Goal: Task Accomplishment & Management: Use online tool/utility

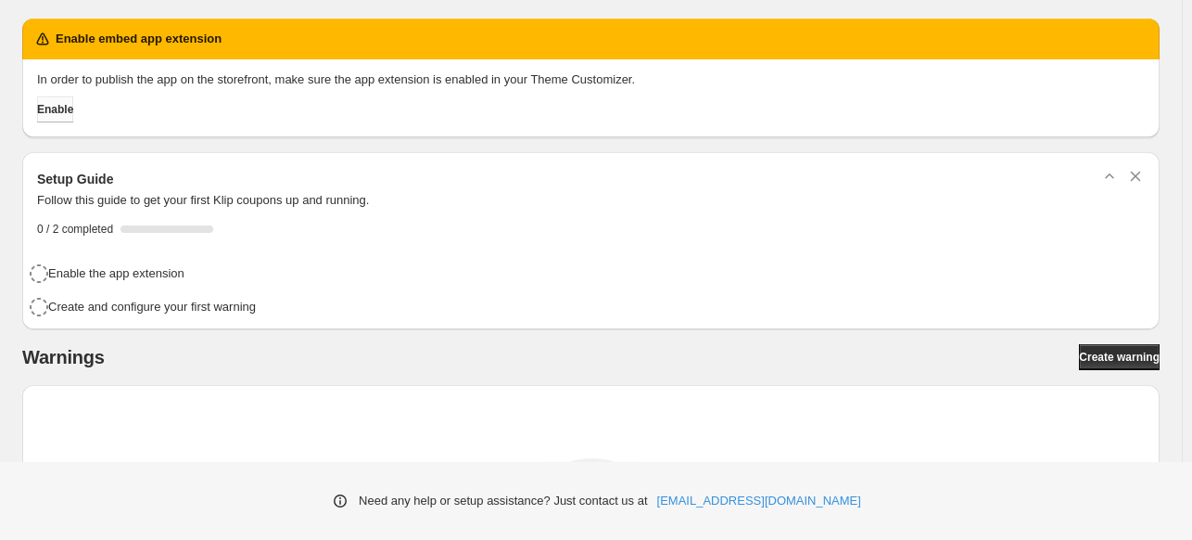
click at [73, 108] on button "Enable" at bounding box center [55, 109] width 36 height 26
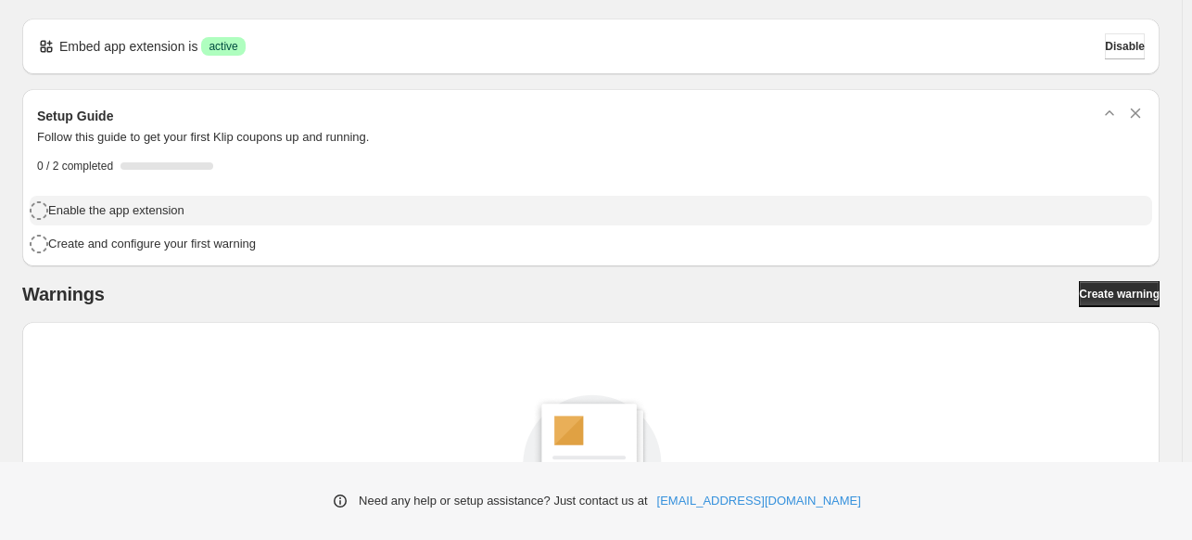
click at [345, 214] on div "Enable the app extension" at bounding box center [596, 209] width 1097 height 20
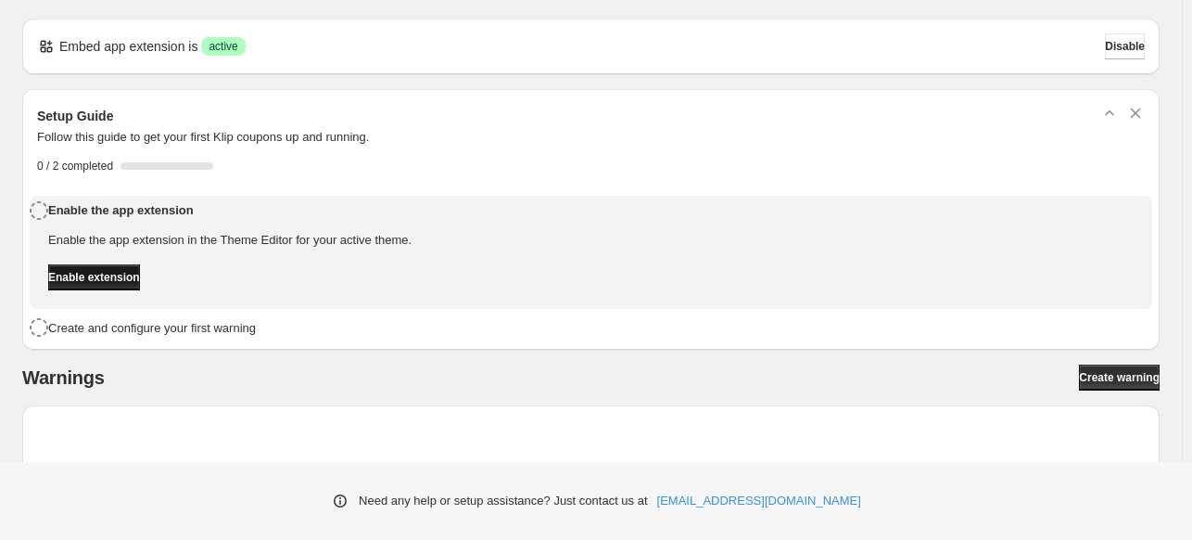
click at [131, 279] on span "Enable extension" at bounding box center [94, 277] width 92 height 15
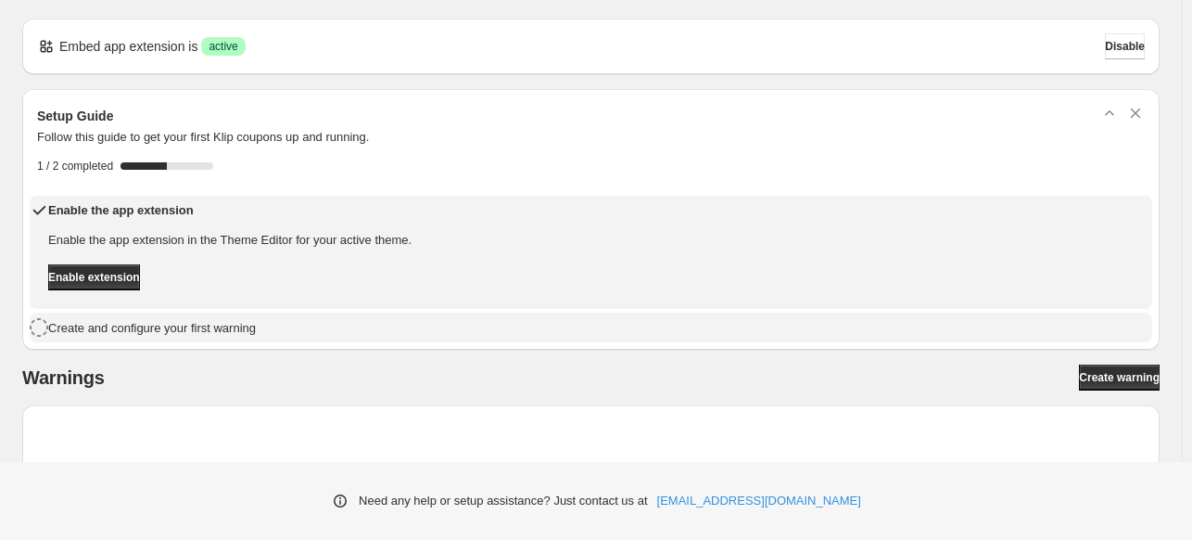
click at [108, 331] on h4 "Create and configure your first warning" at bounding box center [152, 328] width 208 height 19
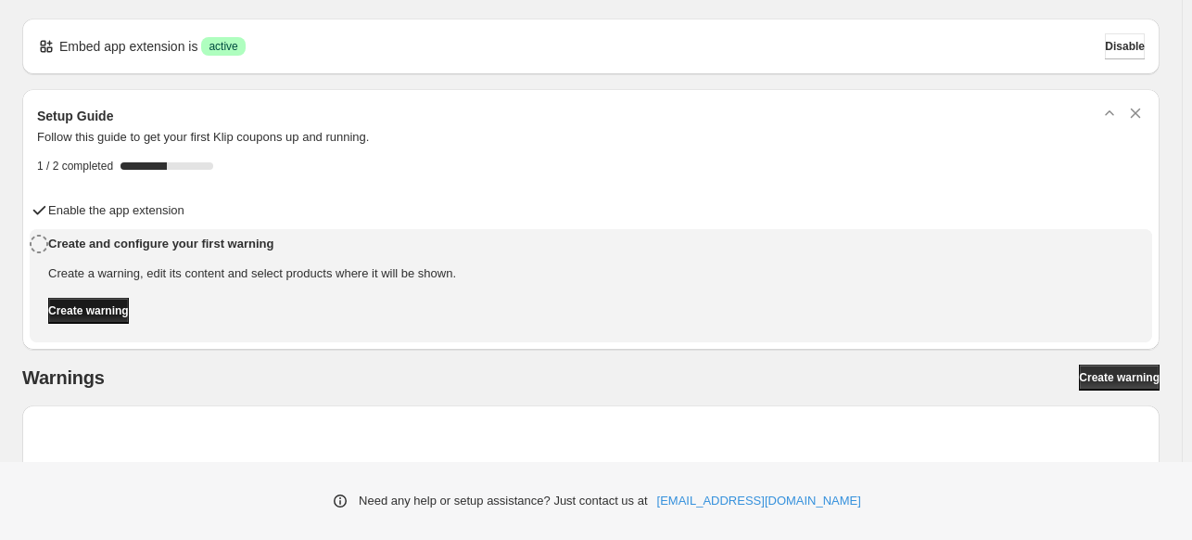
click at [129, 312] on span "Create warning" at bounding box center [88, 310] width 81 height 15
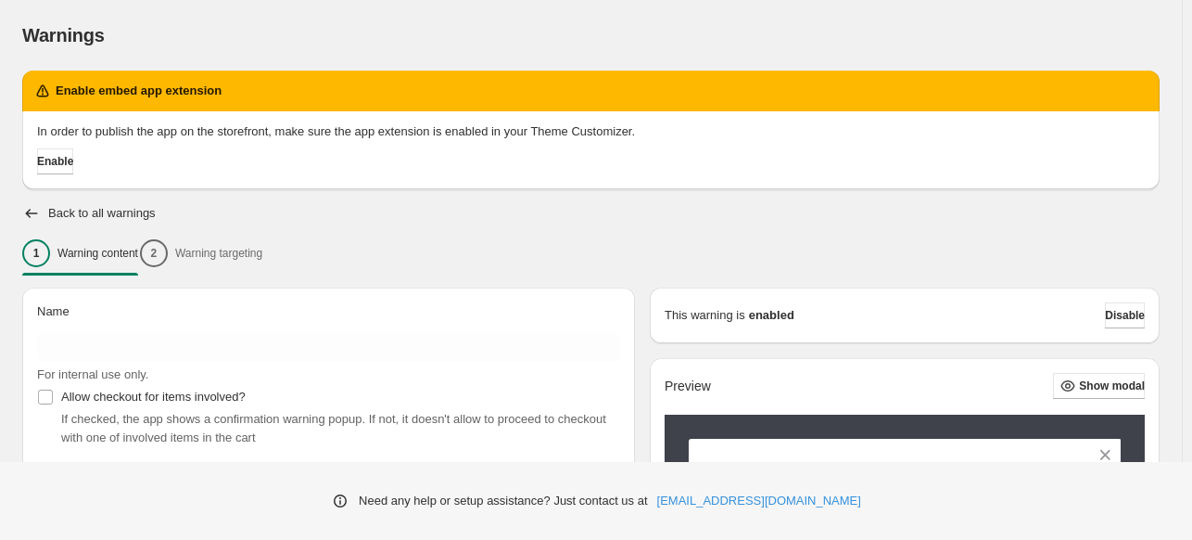
click at [45, 184] on div "In order to publish the app on the storefront, make sure the app extension is e…" at bounding box center [591, 150] width 1138 height 78
click at [56, 167] on span "Enable" at bounding box center [55, 161] width 36 height 15
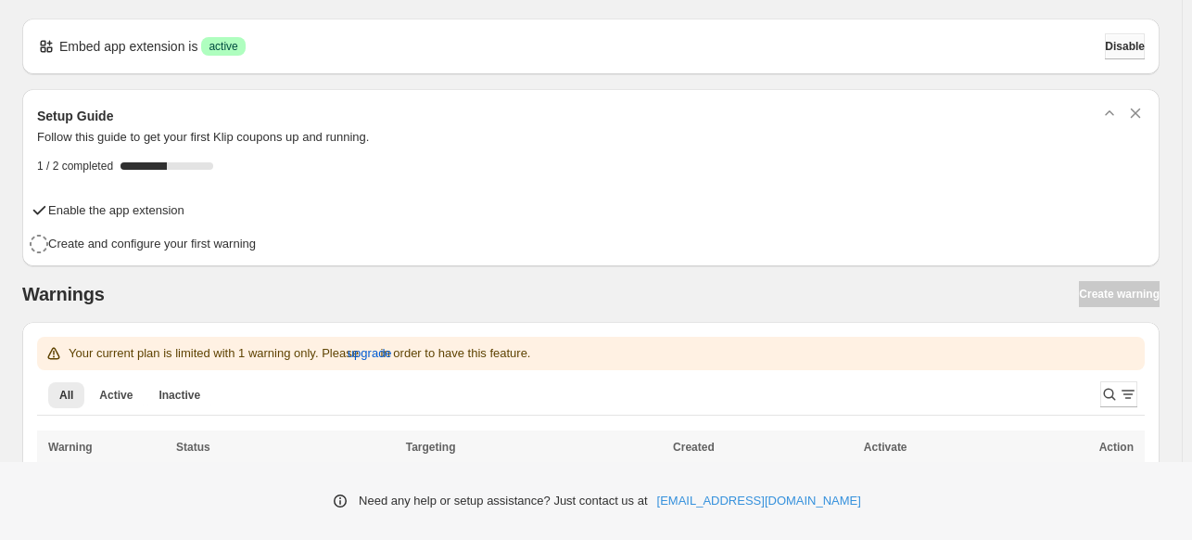
click at [1131, 46] on span "Disable" at bounding box center [1125, 46] width 40 height 15
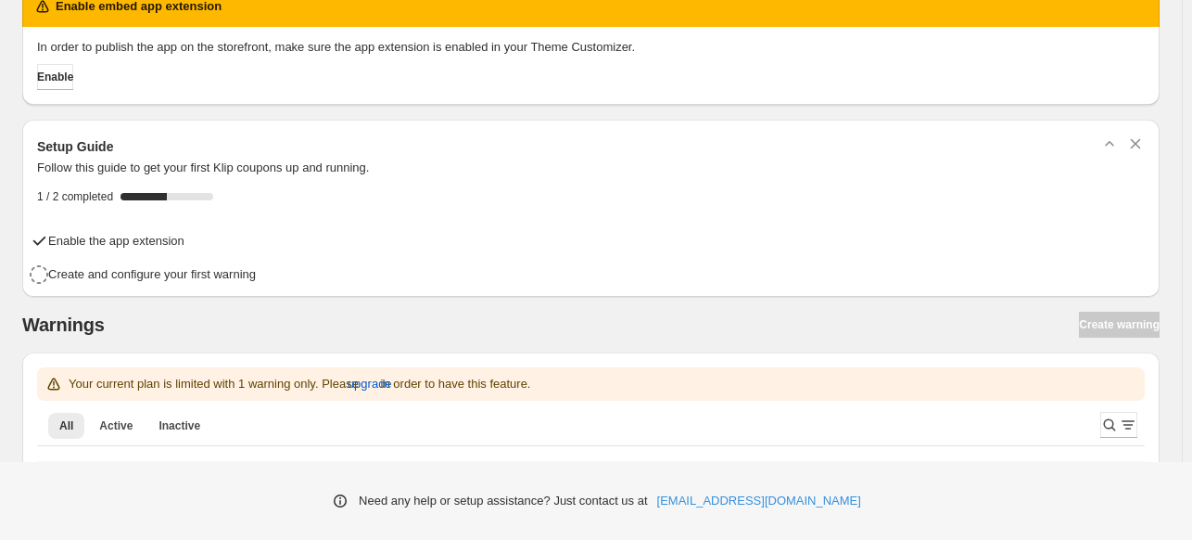
scroll to position [124, 0]
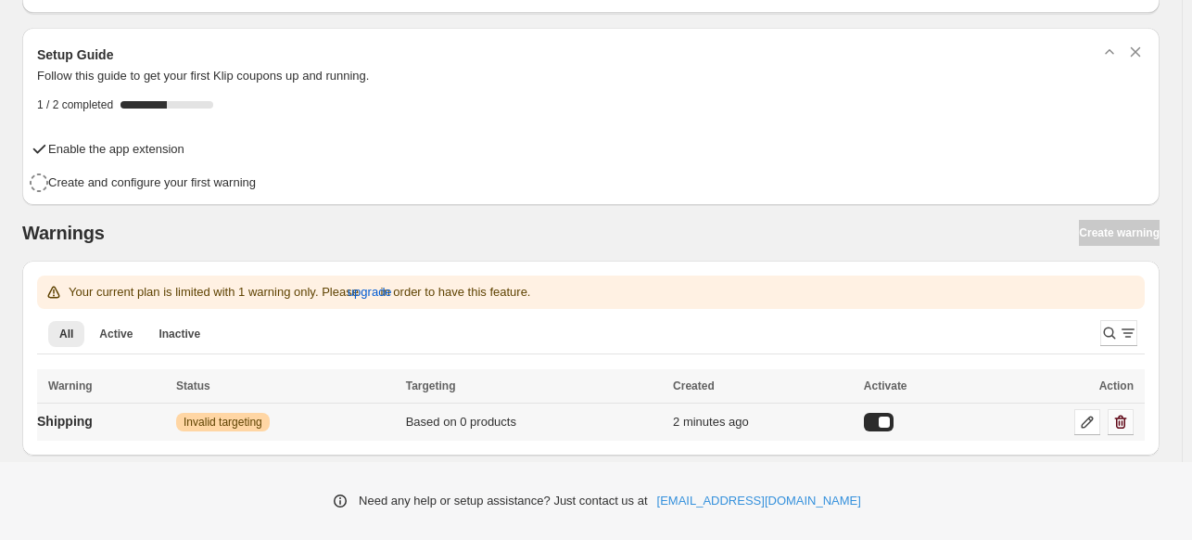
click at [1130, 416] on icon "button" at bounding box center [1121, 422] width 19 height 19
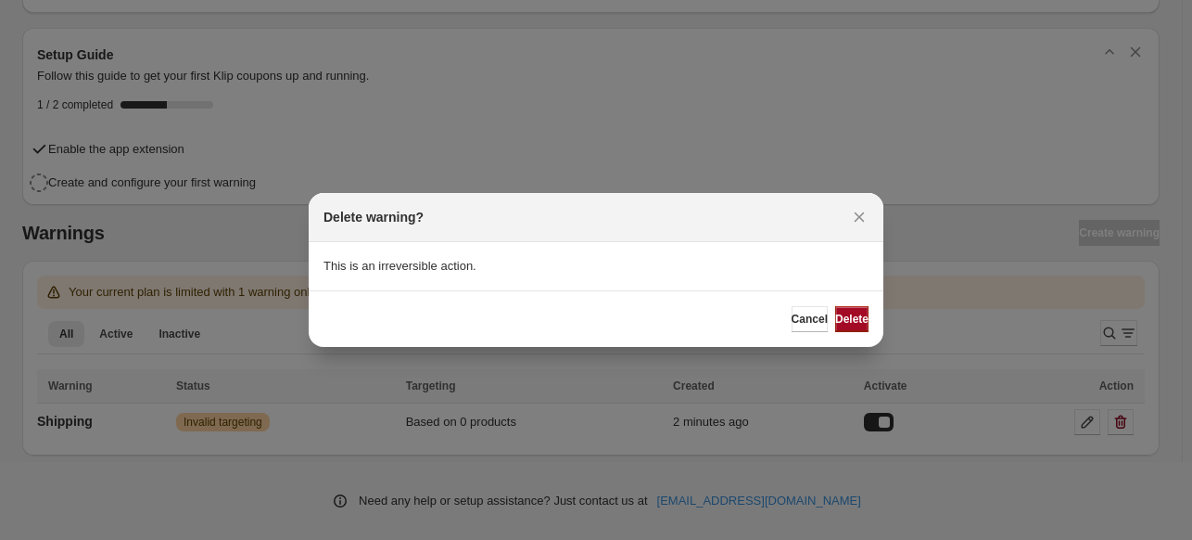
click at [849, 323] on span "Delete" at bounding box center [851, 319] width 33 height 15
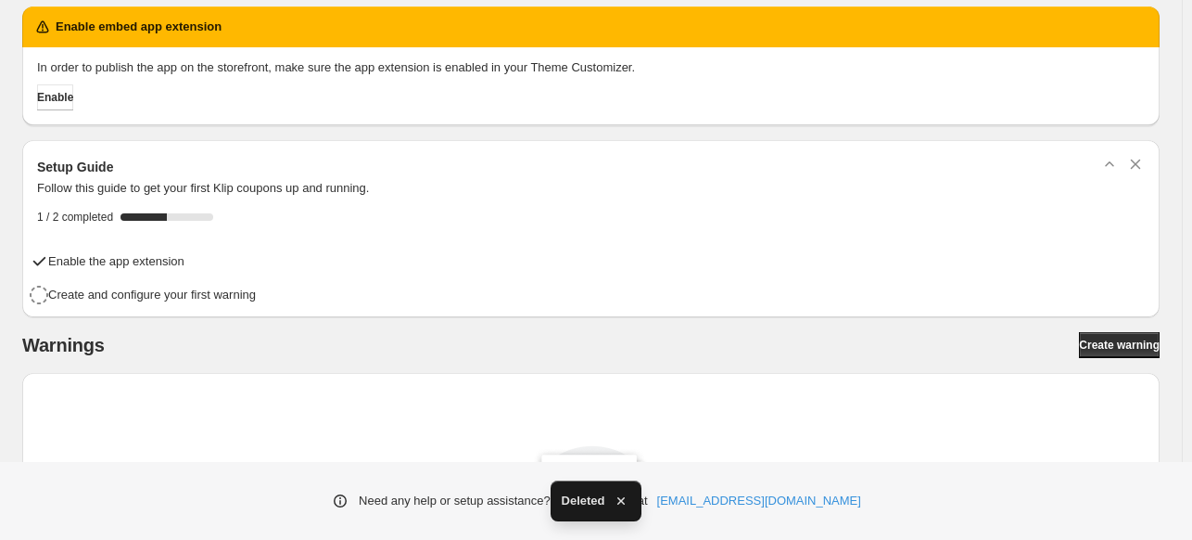
scroll to position [0, 0]
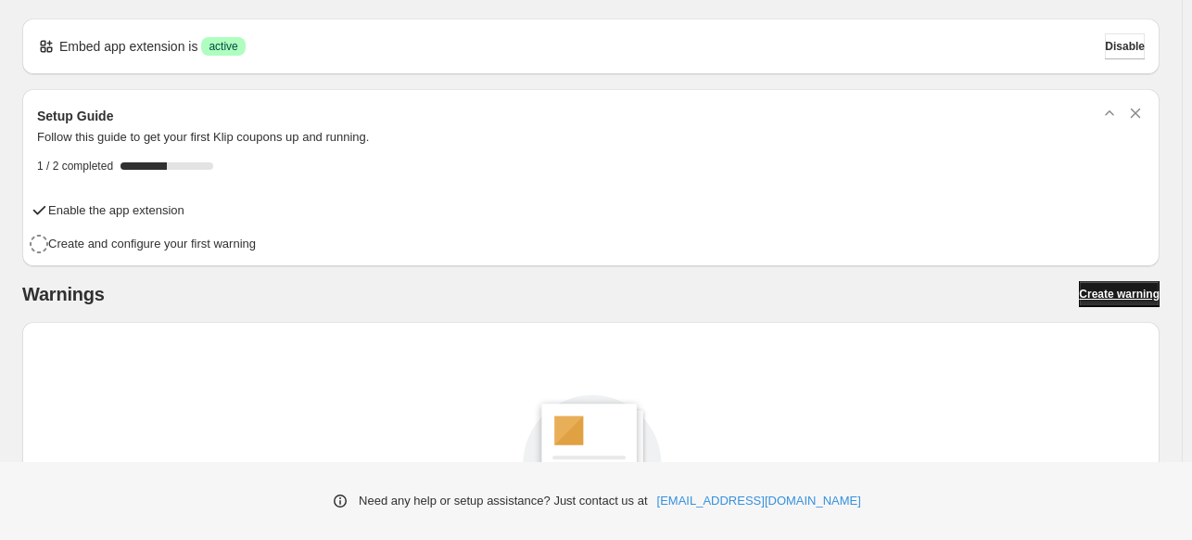
click at [1125, 288] on span "Create warning" at bounding box center [1119, 294] width 81 height 15
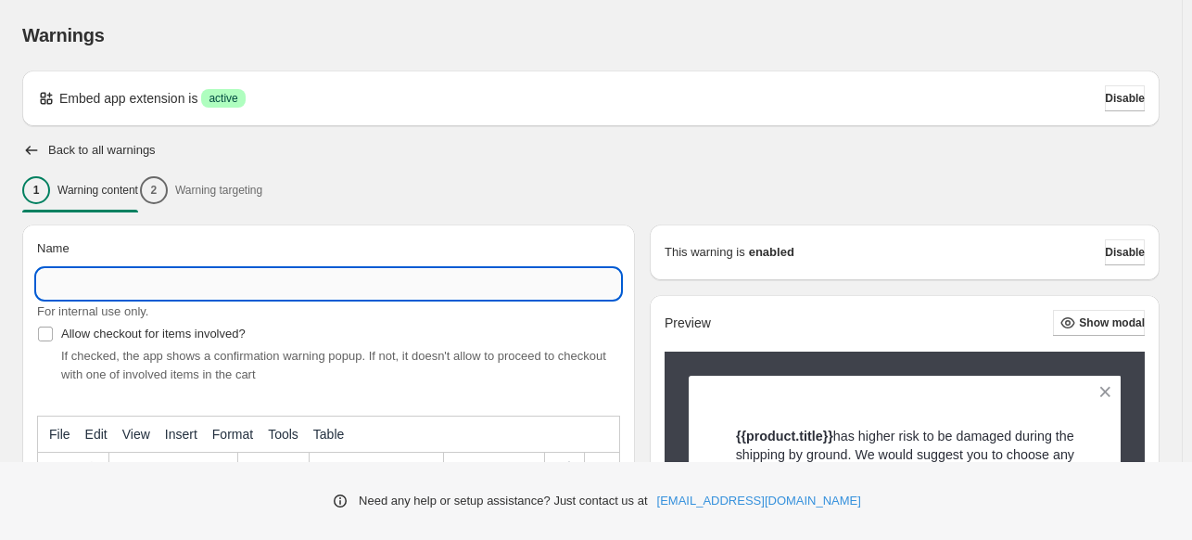
click at [214, 289] on input "Name" at bounding box center [328, 284] width 583 height 30
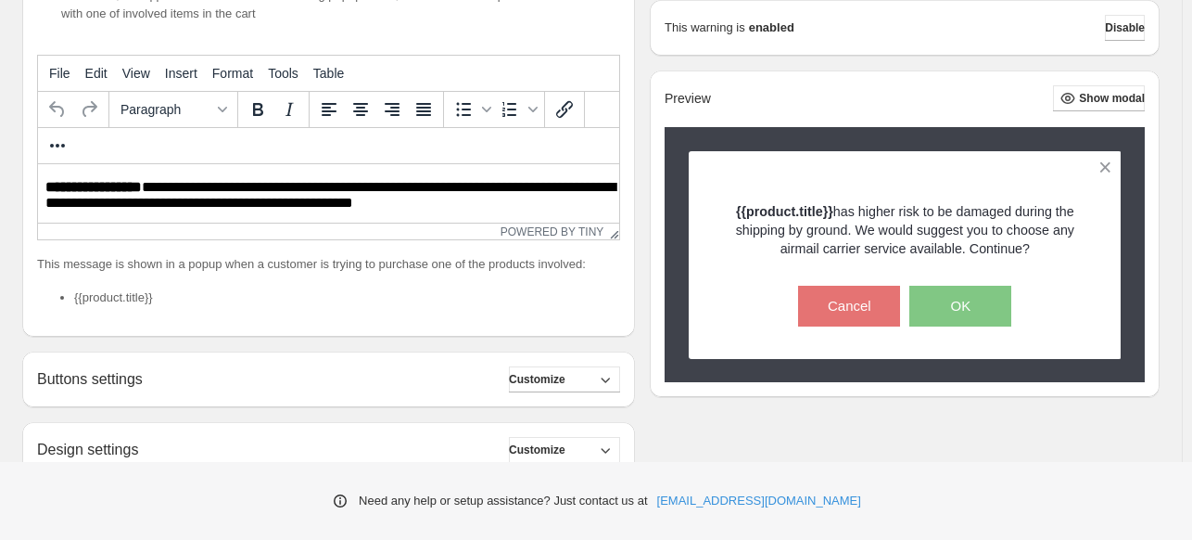
scroll to position [358, 0]
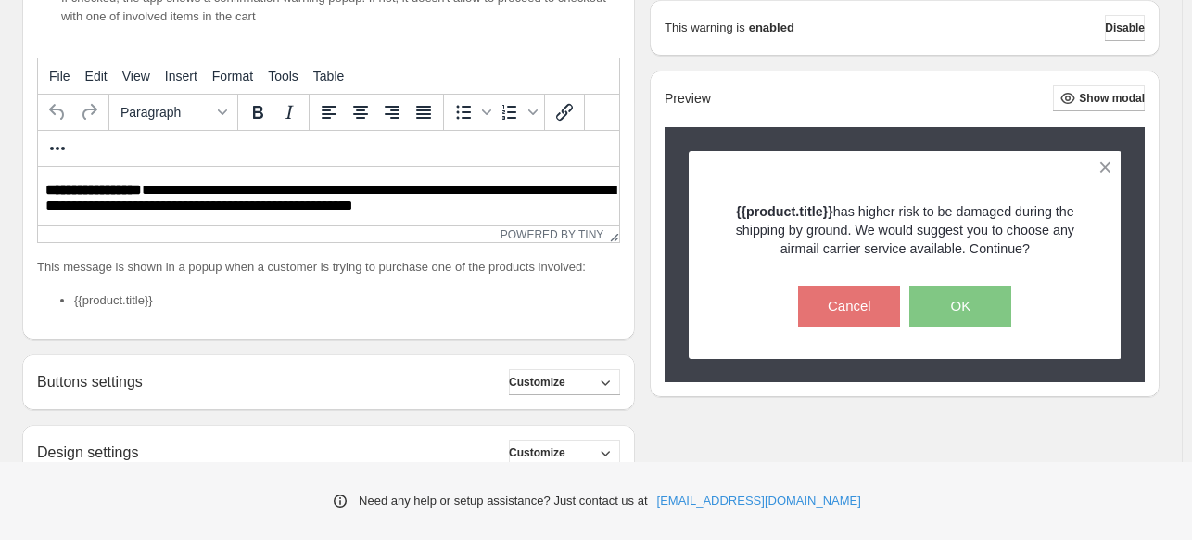
click at [261, 194] on p "**********" at bounding box center [333, 199] width 577 height 34
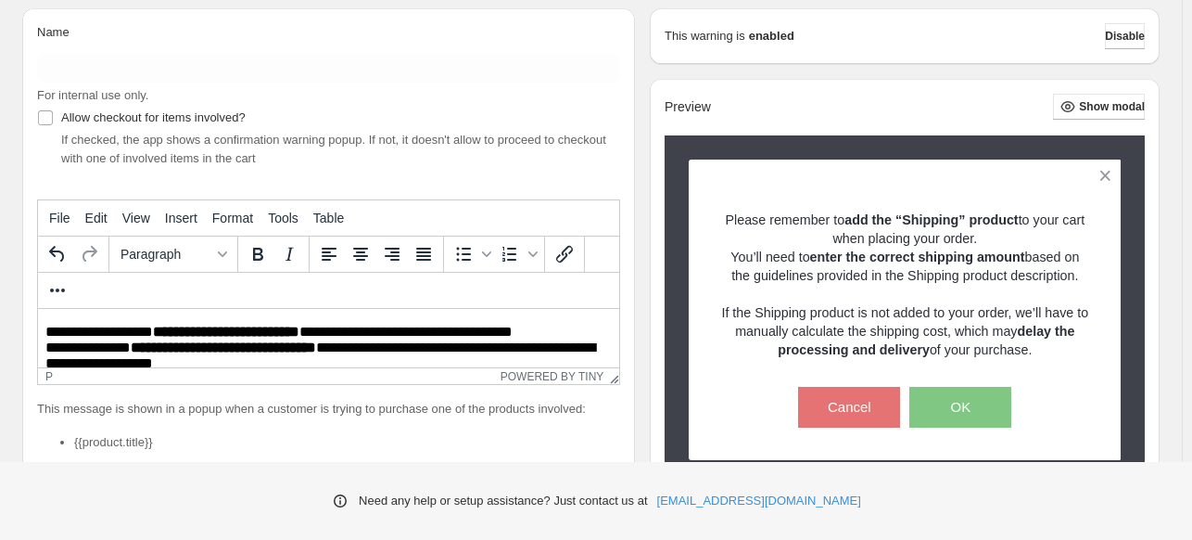
scroll to position [80, 0]
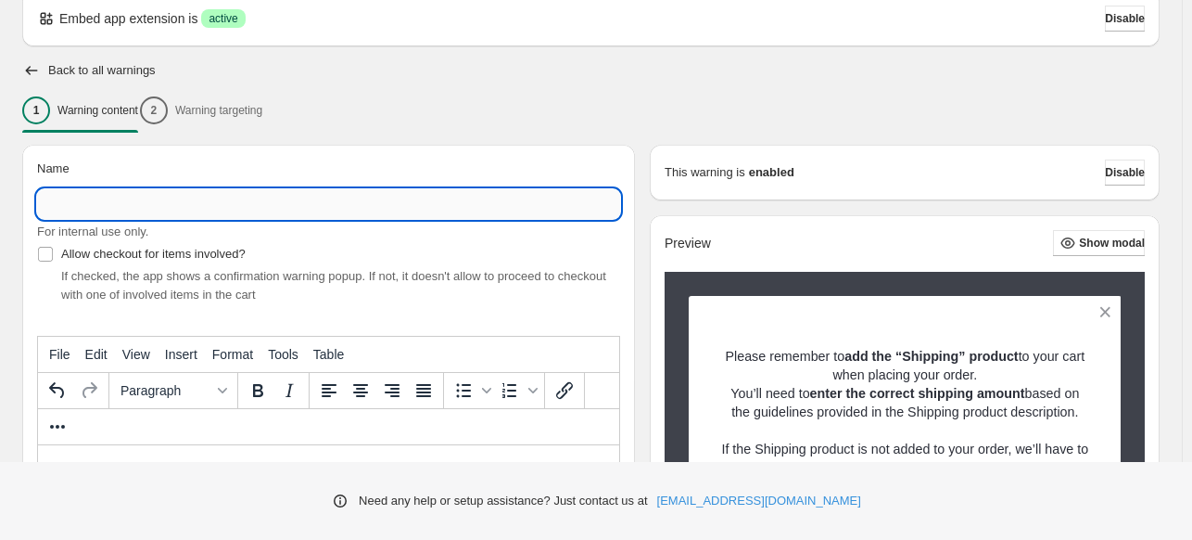
click at [204, 210] on input "Name" at bounding box center [328, 204] width 583 height 30
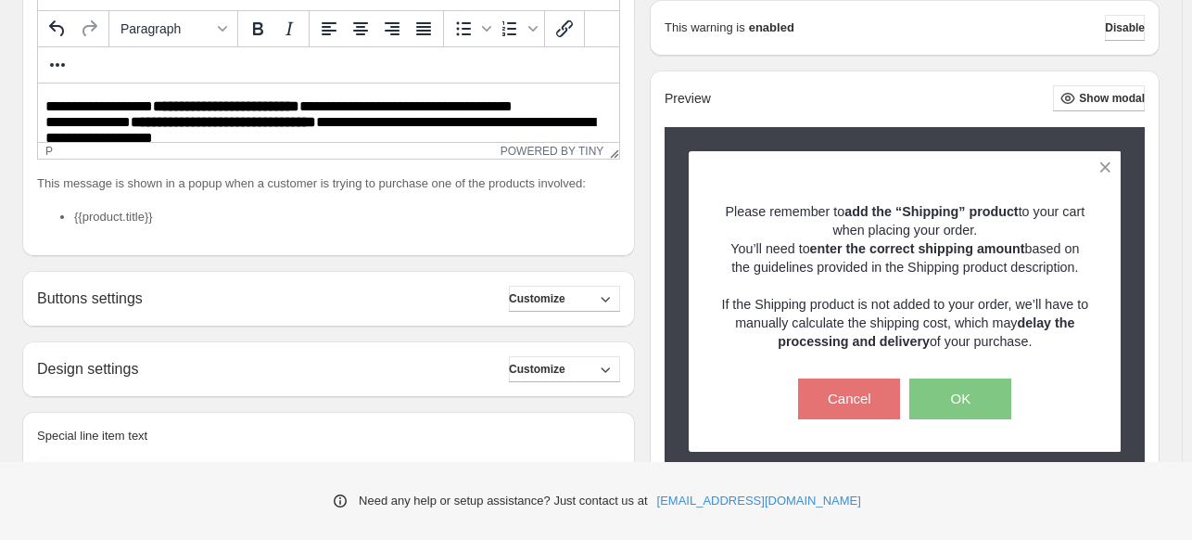
scroll to position [543, 0]
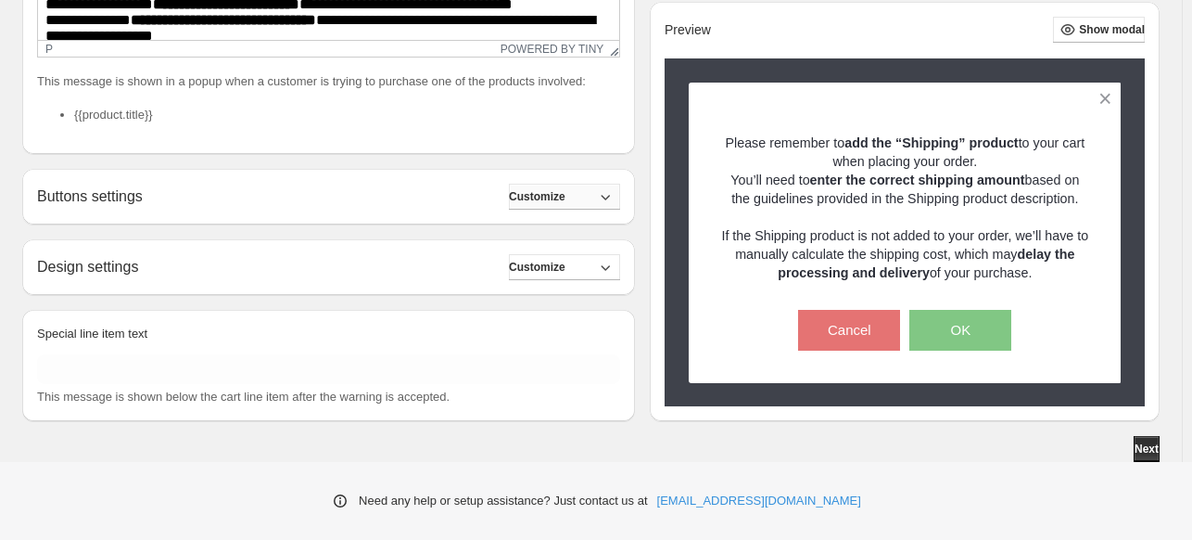
type input "********"
click at [549, 199] on span "Customize" at bounding box center [537, 196] width 57 height 15
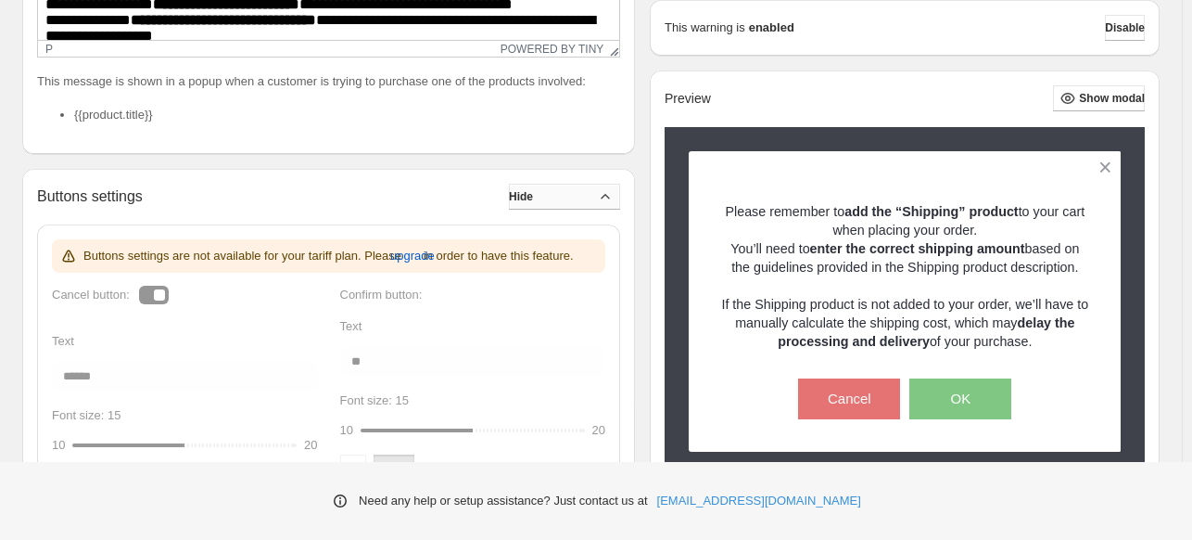
click at [533, 199] on span "Hide" at bounding box center [521, 196] width 24 height 15
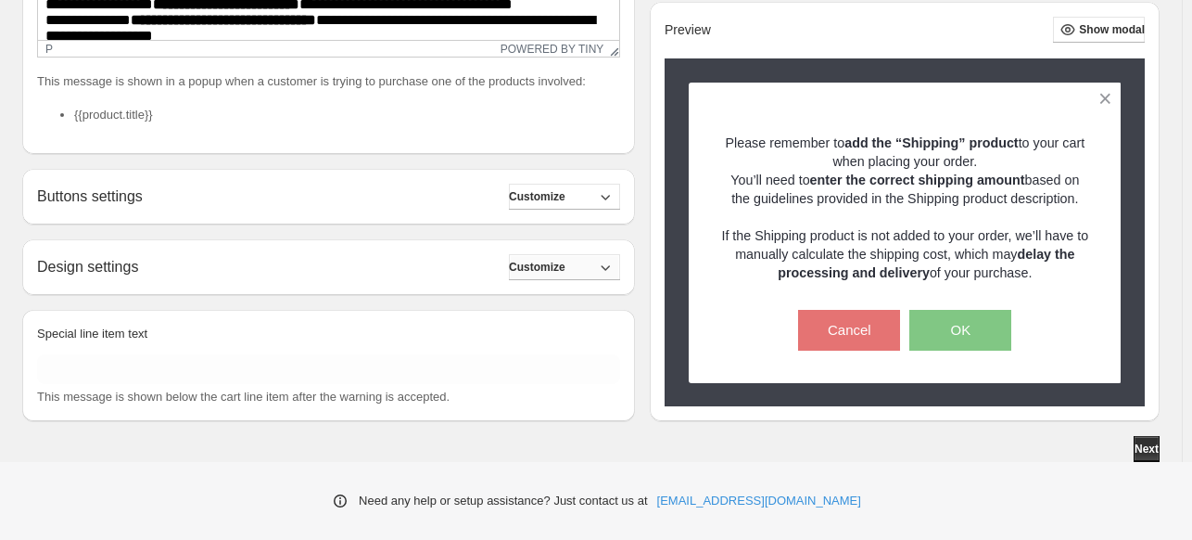
click at [566, 270] on span "Customize" at bounding box center [537, 267] width 57 height 15
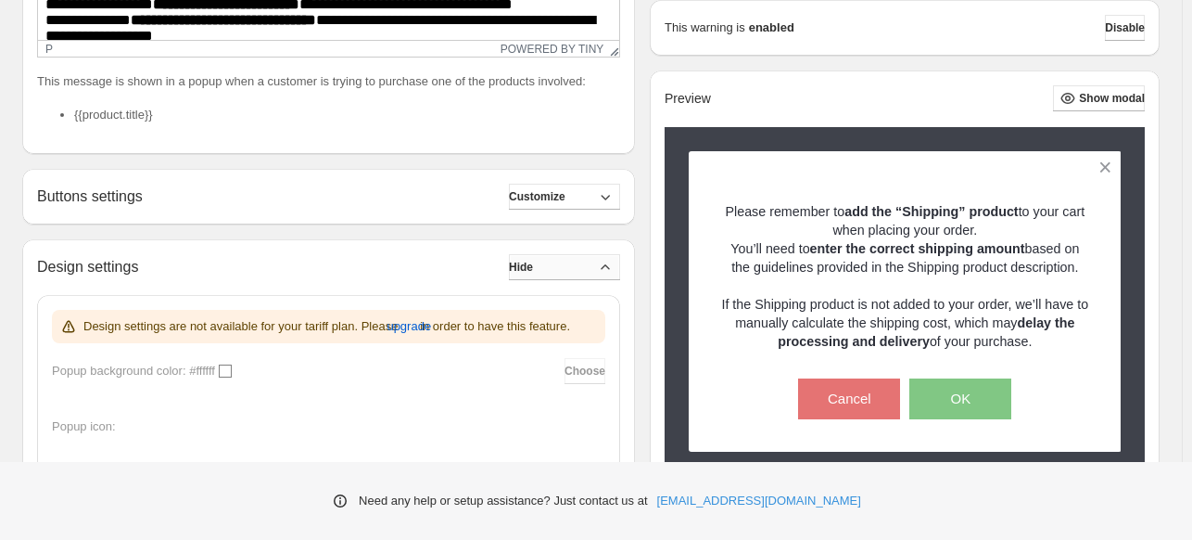
click at [582, 270] on button "Hide" at bounding box center [564, 267] width 111 height 26
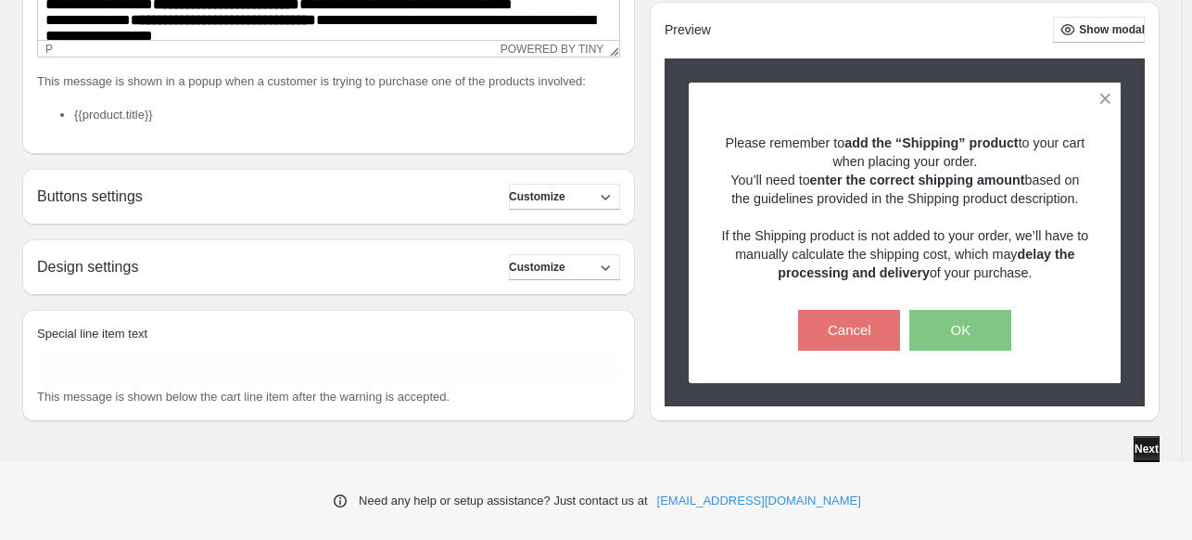
click at [1140, 452] on span "Next" at bounding box center [1147, 448] width 24 height 15
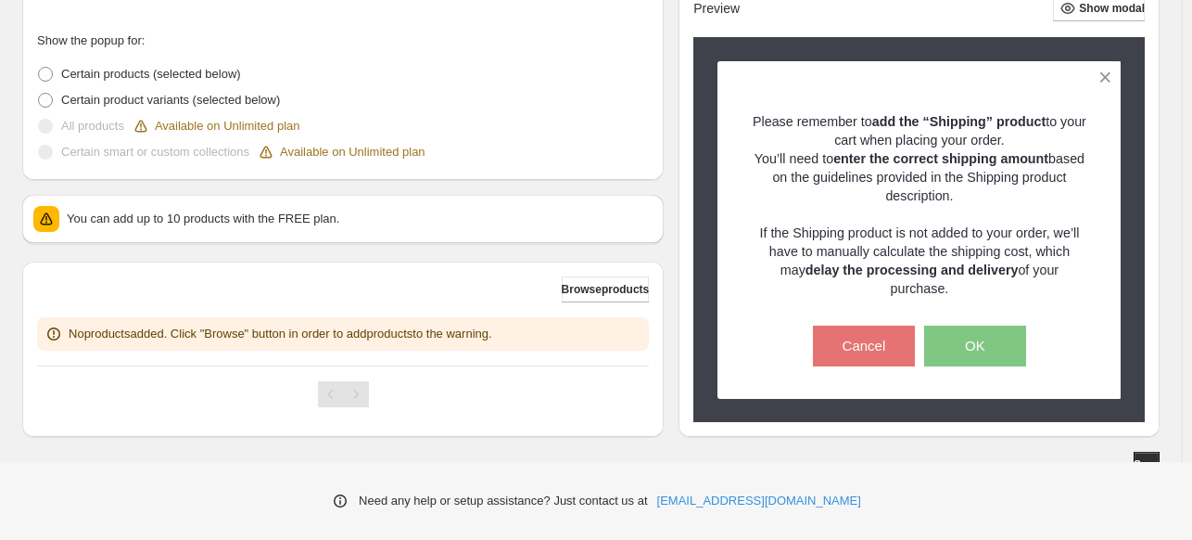
scroll to position [505, 0]
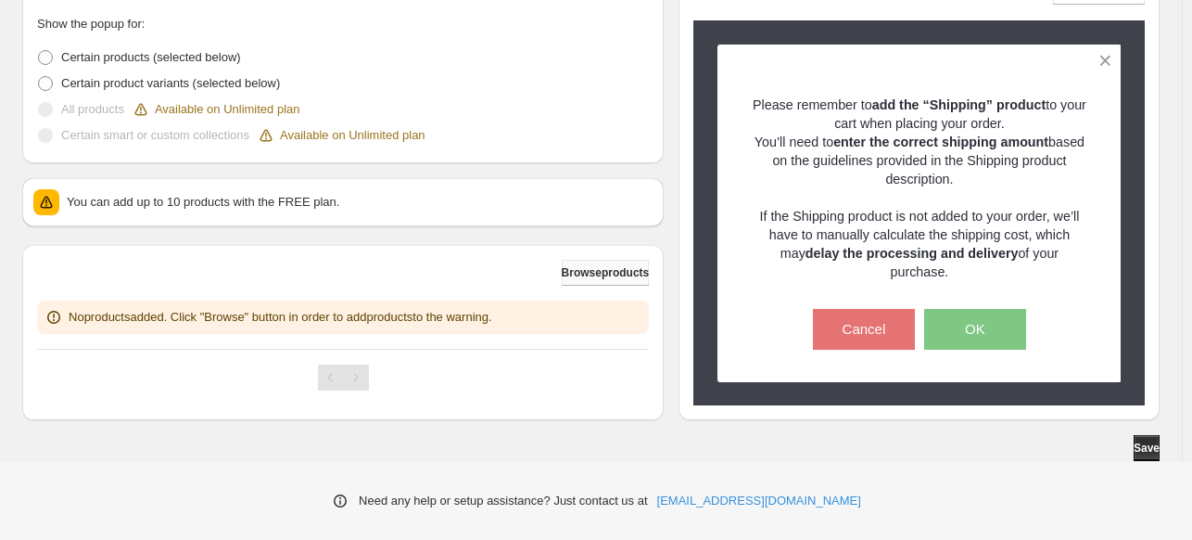
click at [583, 274] on span "Browse products" at bounding box center [606, 272] width 88 height 15
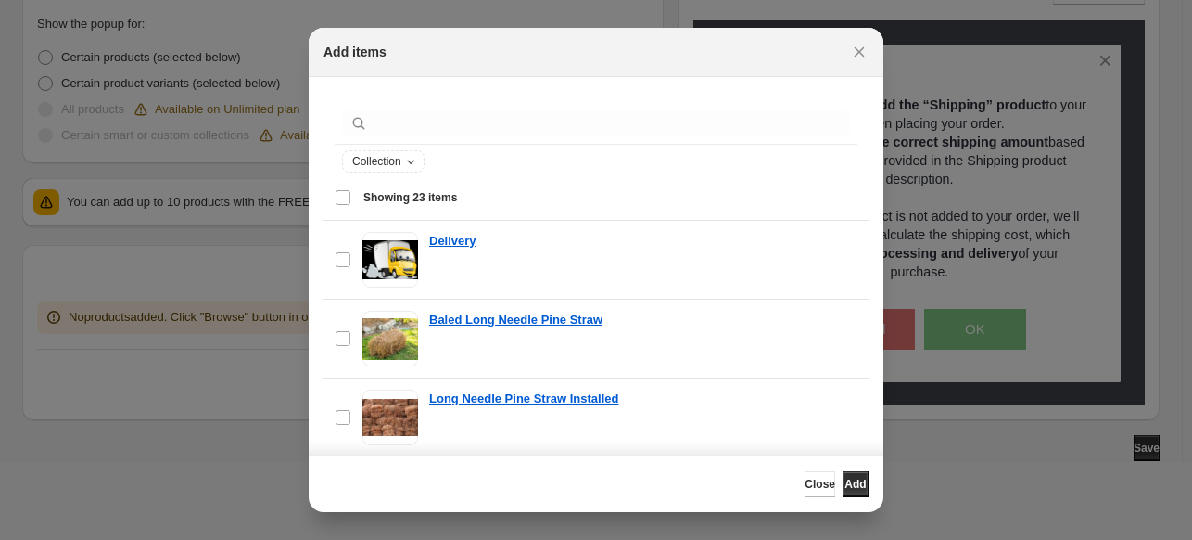
click at [350, 197] on div "Select all 23 items Showing 23 items" at bounding box center [596, 197] width 523 height 45
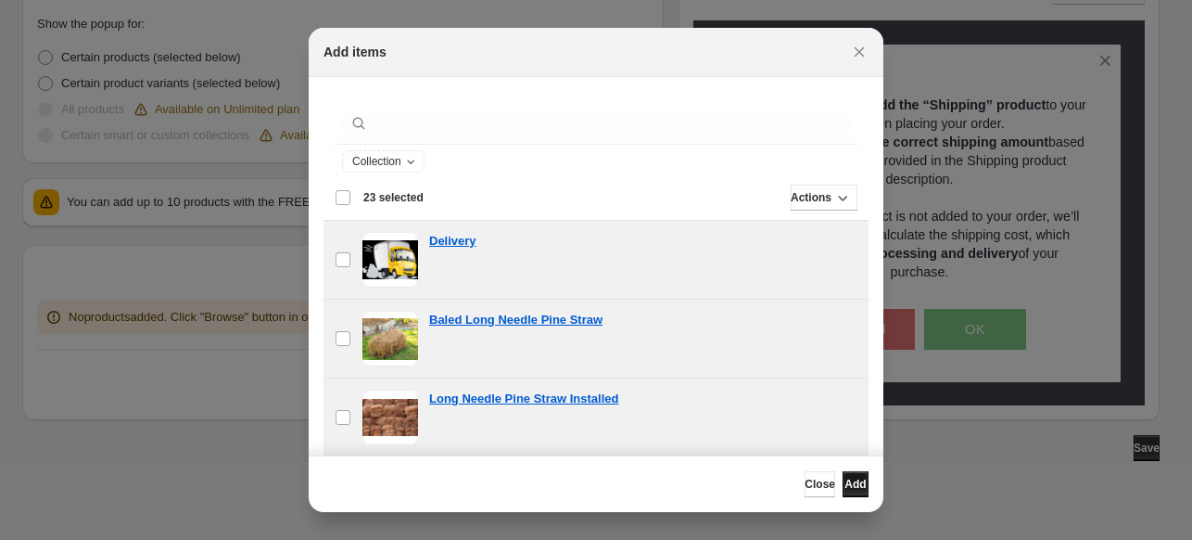
click at [852, 484] on span "Add" at bounding box center [855, 484] width 21 height 15
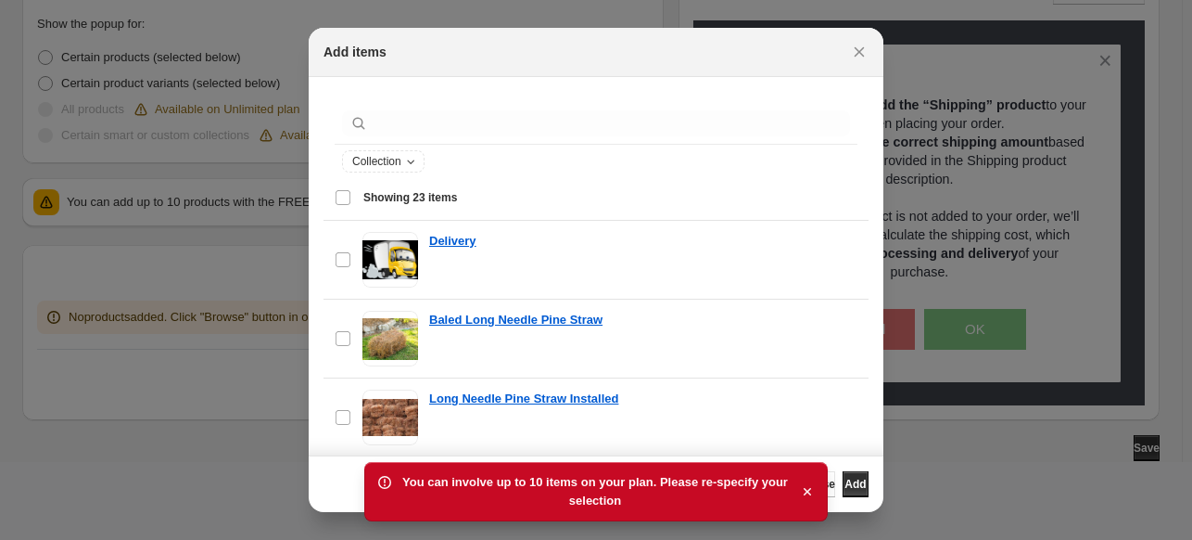
click at [870, 401] on section "Collection Showing 23 items Select all 23 items Showing 23 items Select Select …" at bounding box center [596, 352] width 575 height 550
click at [327, 482] on div "Close Add" at bounding box center [596, 484] width 545 height 26
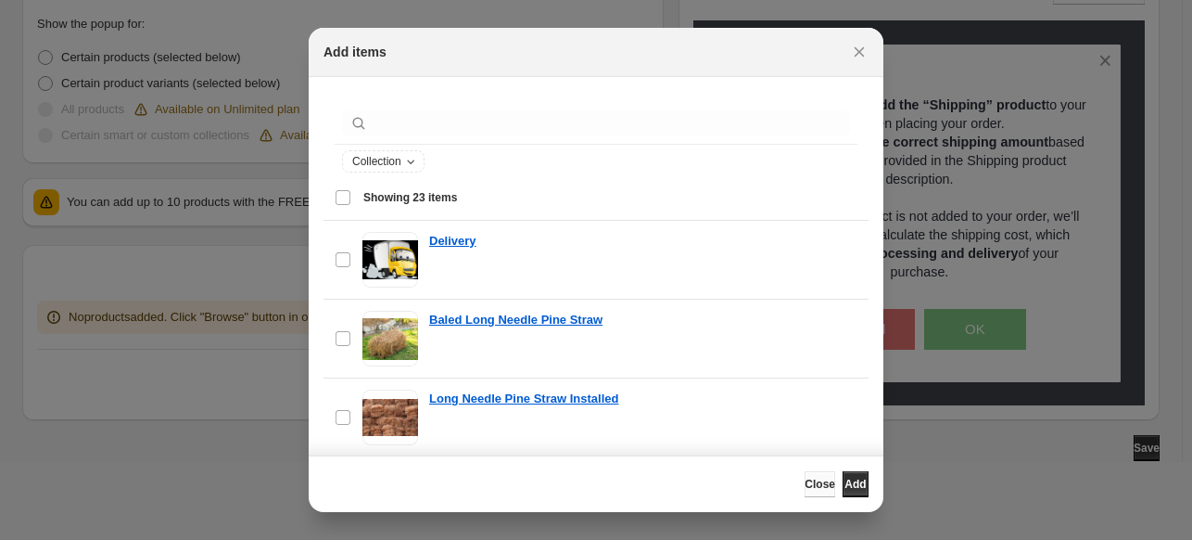
click at [805, 488] on button "Close" at bounding box center [820, 484] width 31 height 26
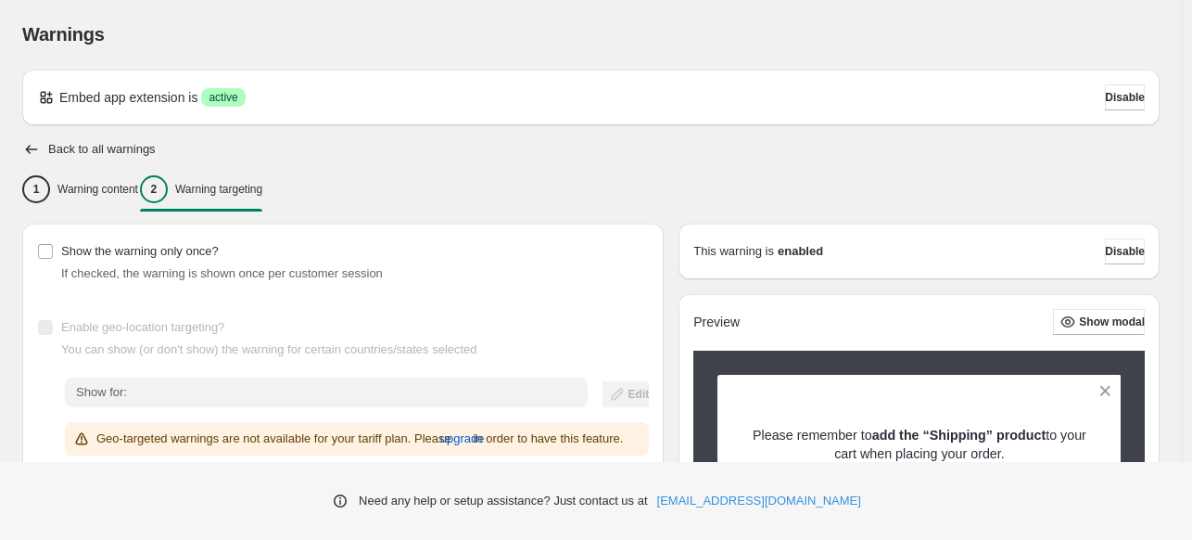
scroll to position [0, 0]
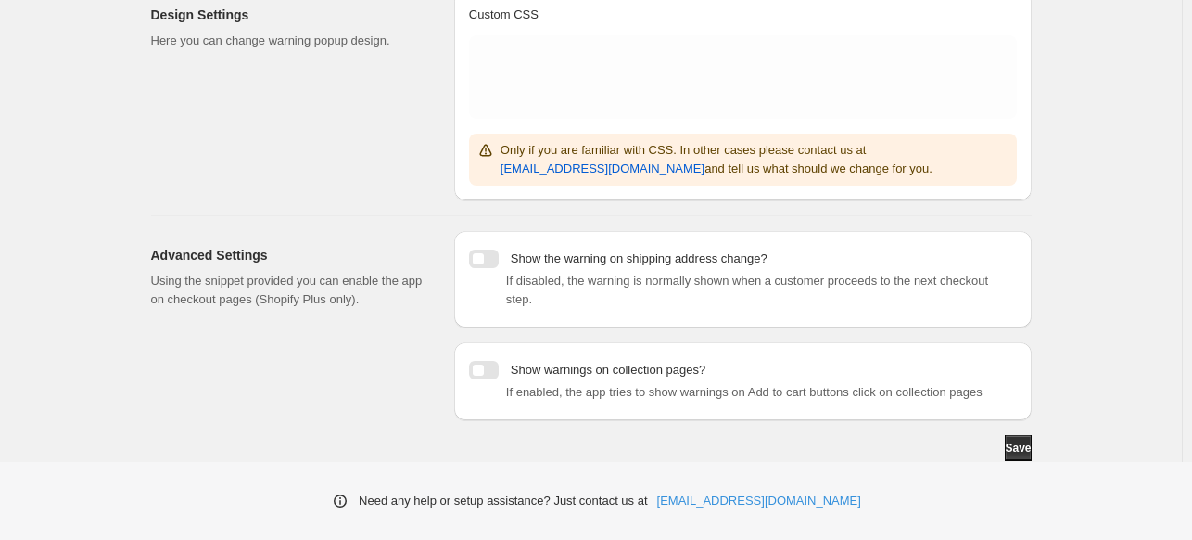
scroll to position [422, 0]
